Goal: Use online tool/utility: Utilize a website feature to perform a specific function

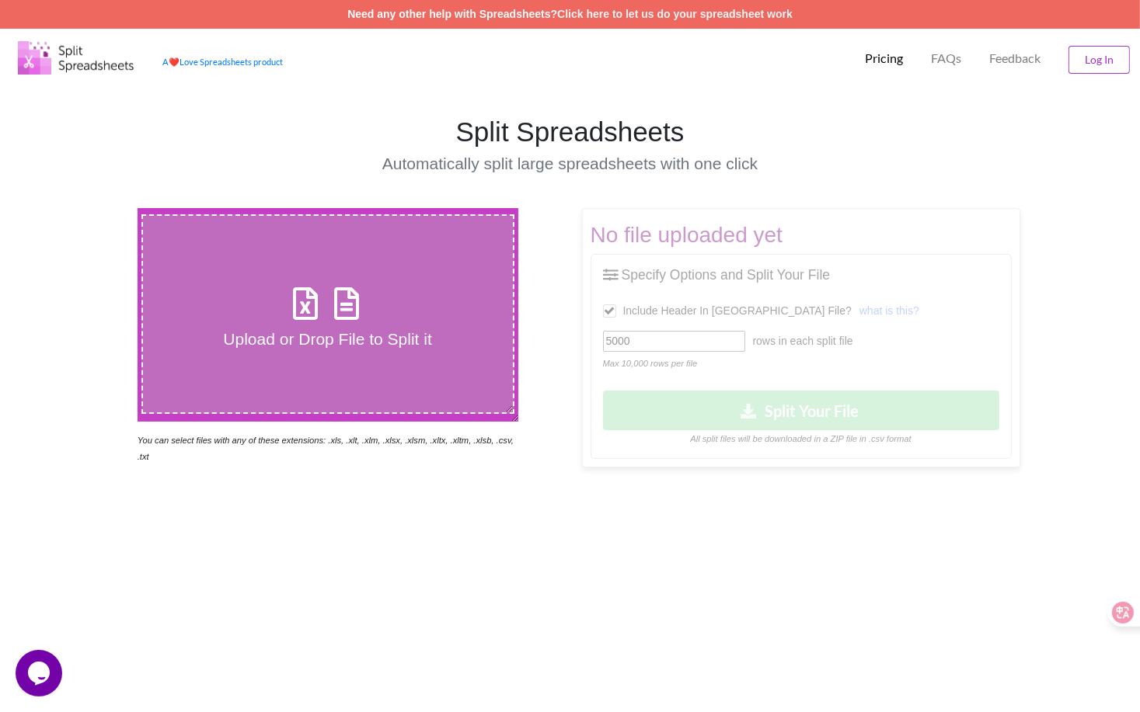
click at [350, 333] on h4 "Upload or Drop File to Split it" at bounding box center [328, 338] width 370 height 19
click at [85, 208] on input "Upload or Drop File to Split it" at bounding box center [85, 208] width 0 height 0
type input "C:\fakepath\SUP_SPP_ Reminder_30D -- Cohort 5 -- 6785CID 09262025.csv"
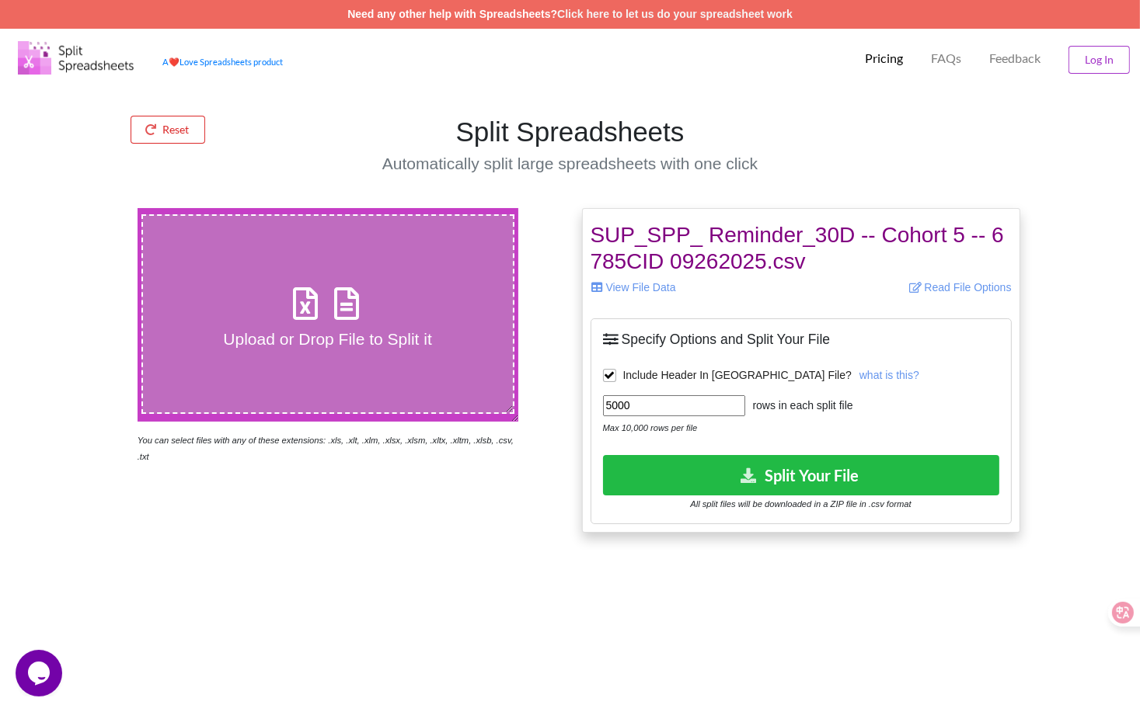
click at [662, 399] on input "5000" at bounding box center [674, 405] width 142 height 21
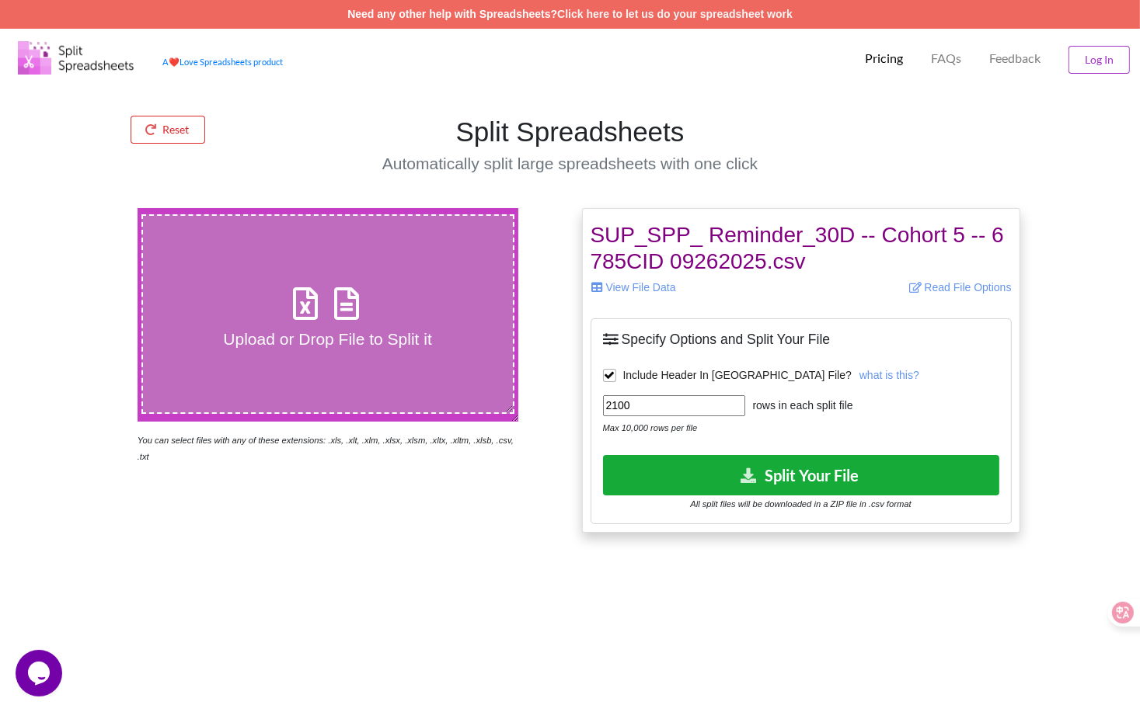
type input "2100"
click at [793, 479] on button "Split Your File" at bounding box center [801, 475] width 396 height 40
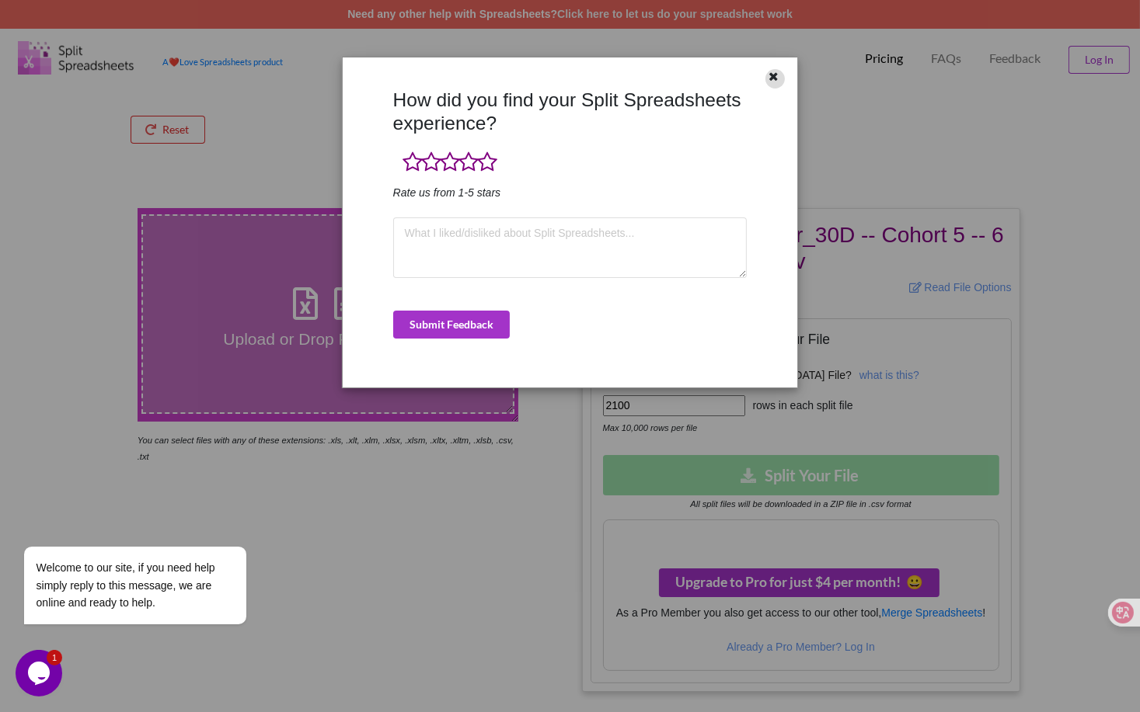
click at [775, 76] on icon at bounding box center [773, 74] width 13 height 11
